Goal: Check status: Check status

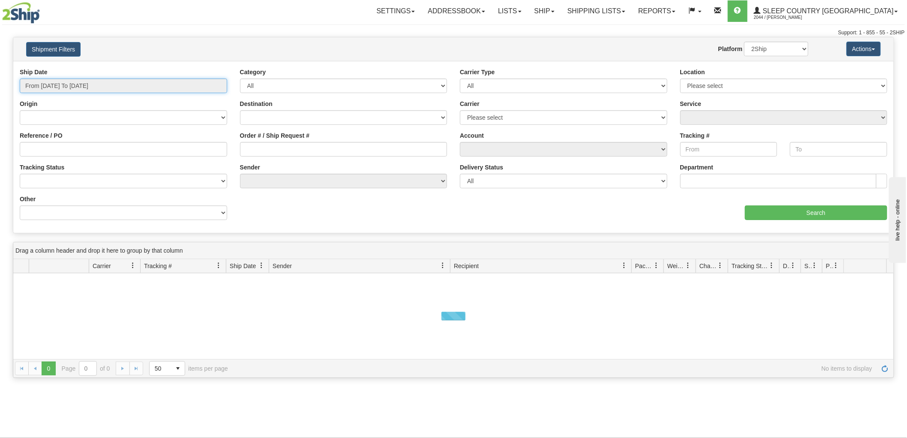
click at [64, 82] on input "From 08/19/2025 To 08/20/2025" at bounding box center [124, 85] width 208 height 15
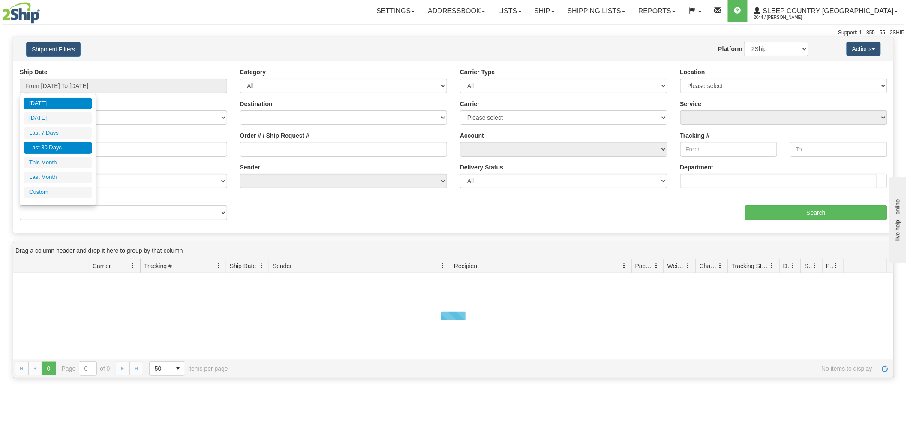
click at [56, 146] on li "Last 30 Days" at bounding box center [58, 148] width 69 height 12
type input "From 07/22/2025 To 08/20/2025"
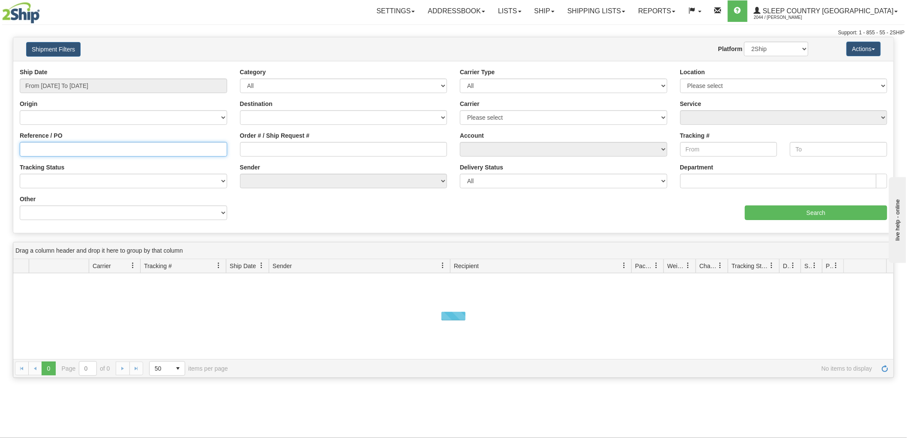
click at [60, 148] on input "Reference / PO" at bounding box center [124, 149] width 208 height 15
paste input "9000H989162"
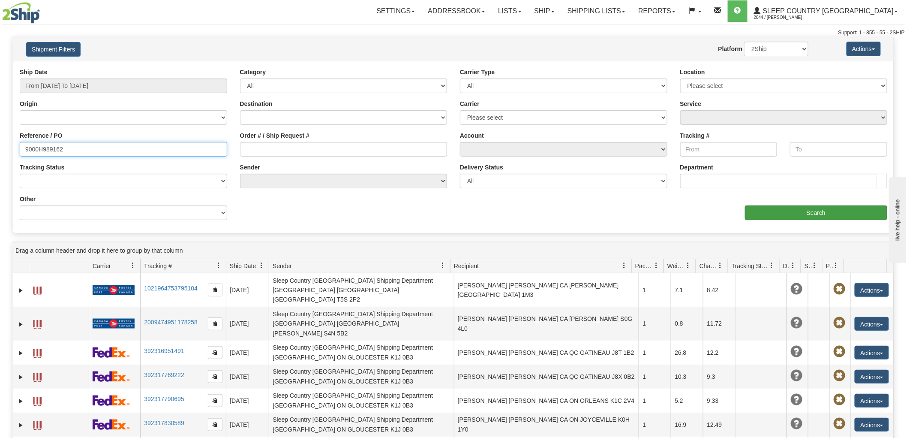
type input "9000H989162"
click at [843, 214] on input "Search" at bounding box center [816, 212] width 142 height 15
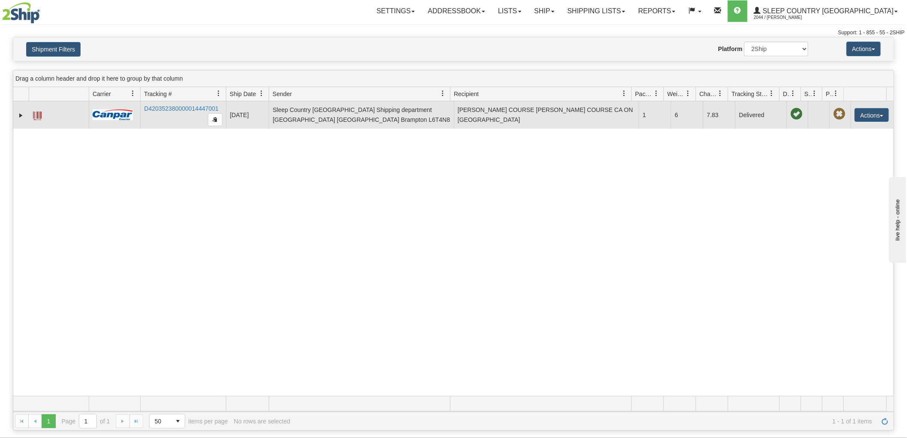
click at [175, 103] on td "D420352380000014447001" at bounding box center [183, 114] width 86 height 27
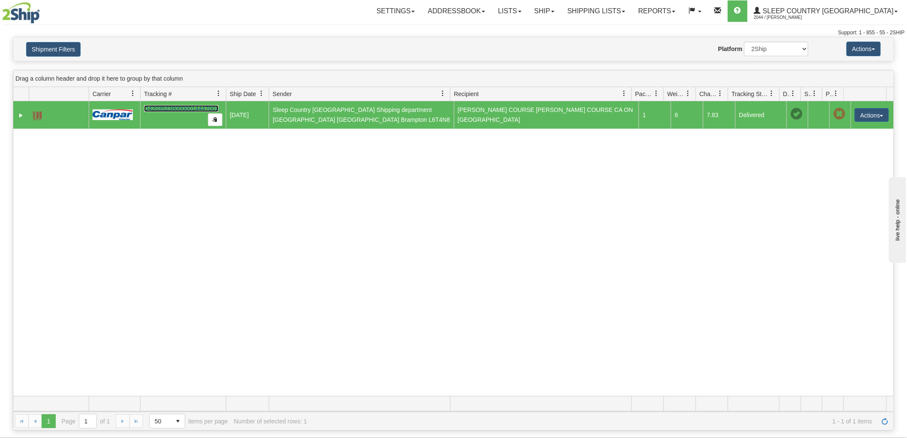
click at [172, 106] on link "D420352380000014447001" at bounding box center [181, 108] width 75 height 7
